Goal: Task Accomplishment & Management: Manage account settings

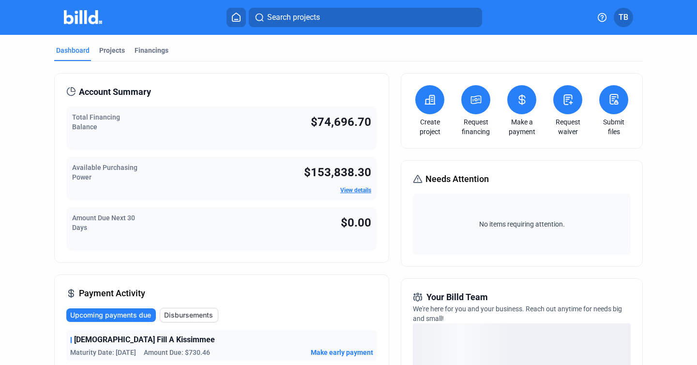
click at [624, 20] on span "TB" at bounding box center [623, 18] width 10 height 12
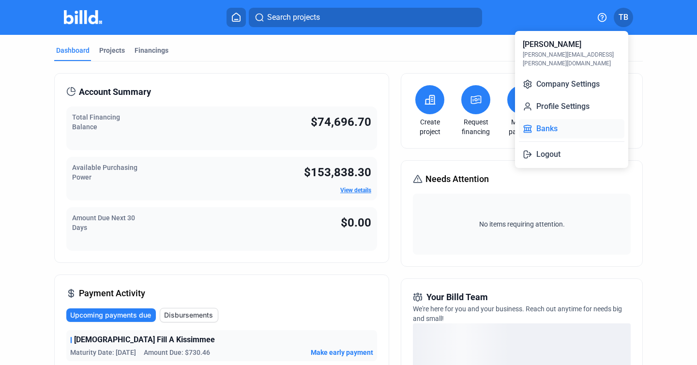
click at [560, 123] on button "Banks" at bounding box center [571, 128] width 105 height 19
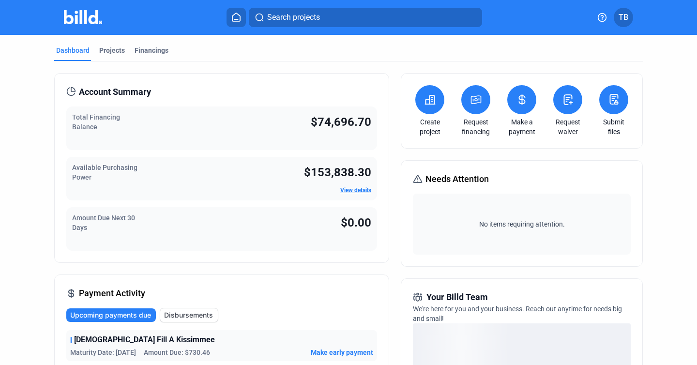
click at [624, 18] on span "TB" at bounding box center [623, 18] width 10 height 12
